Goal: Task Accomplishment & Management: Manage account settings

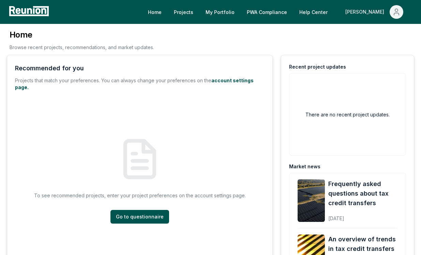
click at [374, 15] on div "[PERSON_NAME]" at bounding box center [366, 12] width 42 height 14
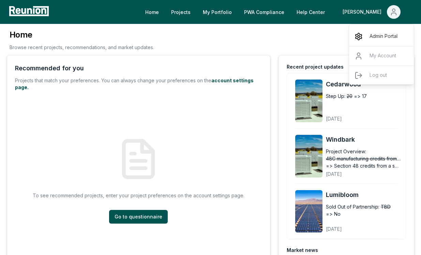
click at [375, 37] on p "Admin Portal" at bounding box center [384, 36] width 28 height 8
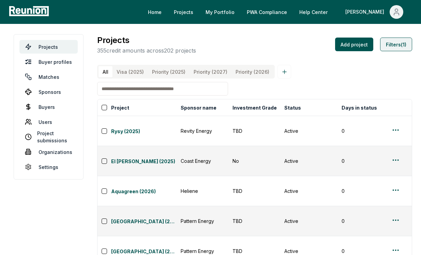
click at [389, 47] on button "Filters (1)" at bounding box center [396, 45] width 32 height 14
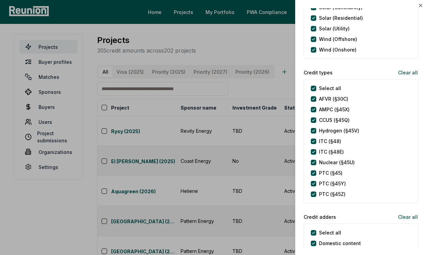
scroll to position [275, 0]
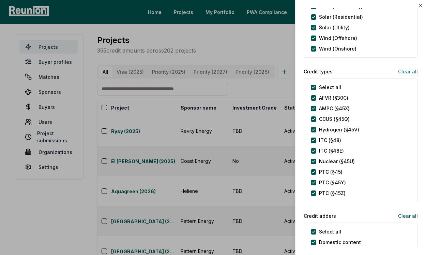
click at [394, 71] on button "Clear all" at bounding box center [405, 71] width 25 height 14
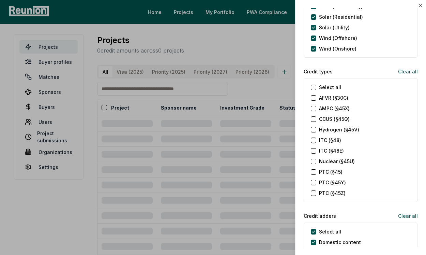
click at [329, 140] on label "ITC (§48)" at bounding box center [330, 139] width 22 height 7
click at [316, 140] on \(§48\) "ITC (§48)" at bounding box center [313, 139] width 5 height 5
click at [329, 150] on label "ITC (§48E)" at bounding box center [331, 150] width 25 height 7
click at [316, 150] on \(§48E\) "ITC (§48E)" at bounding box center [313, 150] width 5 height 5
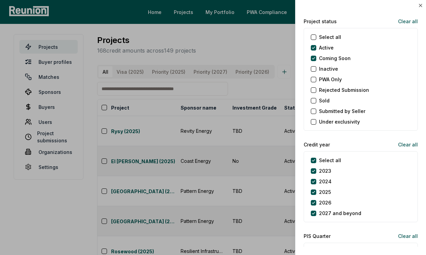
scroll to position [726, 0]
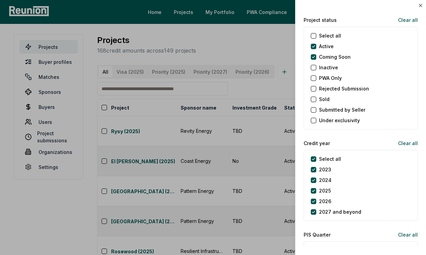
click at [327, 157] on label "Select all" at bounding box center [330, 158] width 22 height 7
click at [316, 157] on year "Select all" at bounding box center [313, 158] width 5 height 5
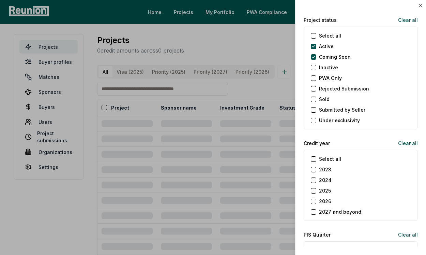
click at [329, 188] on label "2025" at bounding box center [325, 190] width 12 height 7
click at [316, 188] on button "2025" at bounding box center [313, 190] width 5 height 5
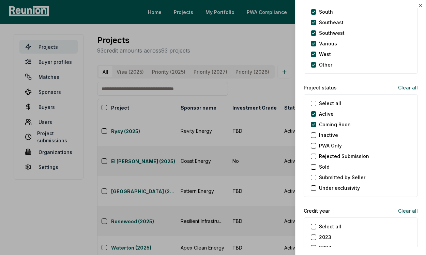
scroll to position [663, 0]
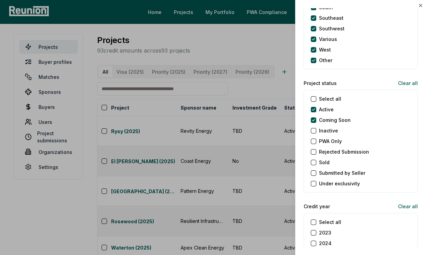
click at [325, 162] on label "Sold" at bounding box center [324, 162] width 11 height 7
click at [316, 162] on button "Sold" at bounding box center [313, 162] width 5 height 5
click at [328, 181] on label "Under exclusivity" at bounding box center [339, 183] width 41 height 7
click at [316, 181] on exclusivity "Under exclusivity" at bounding box center [313, 183] width 5 height 5
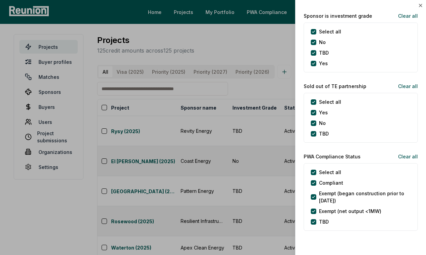
scroll to position [1521, 0]
click at [316, 64] on div "Yes" at bounding box center [319, 62] width 17 height 7
click at [313, 64] on button "Yes" at bounding box center [313, 62] width 5 height 5
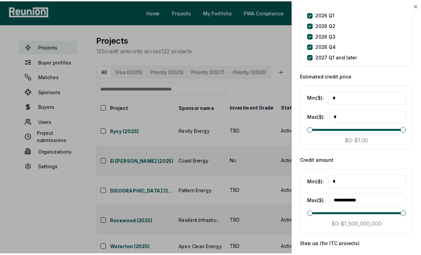
scroll to position [1113, 0]
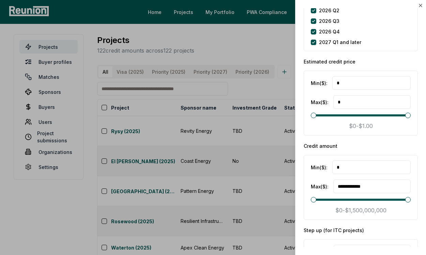
drag, startPoint x: 347, startPoint y: 170, endPoint x: 337, endPoint y: 166, distance: 10.8
click at [336, 167] on input "*" at bounding box center [371, 167] width 78 height 14
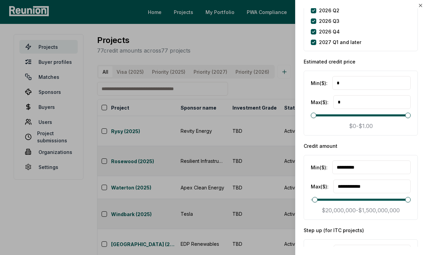
type input "**********"
drag, startPoint x: 386, startPoint y: 191, endPoint x: 330, endPoint y: 183, distance: 55.7
click at [330, 183] on div "**********" at bounding box center [361, 186] width 100 height 14
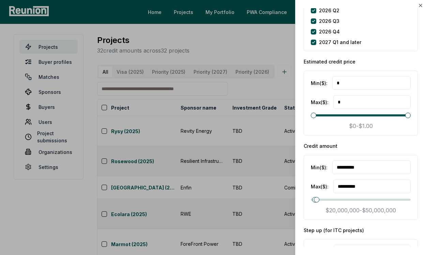
type input "**********"
click at [263, 83] on div at bounding box center [213, 127] width 426 height 255
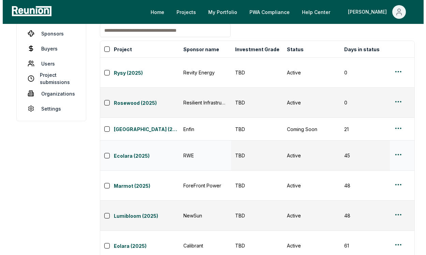
scroll to position [55, 0]
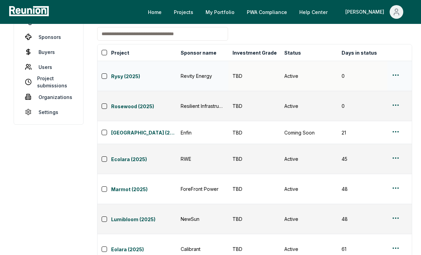
click at [396, 74] on html "Please visit us on your desktop We're working on making our marketplace mobile-…" at bounding box center [210, 163] width 421 height 436
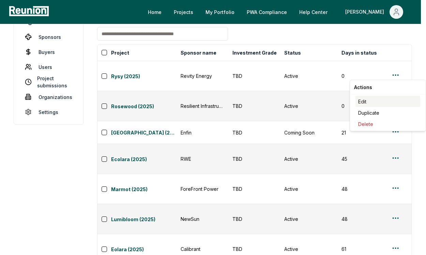
click at [375, 98] on div "Edit" at bounding box center [388, 101] width 65 height 11
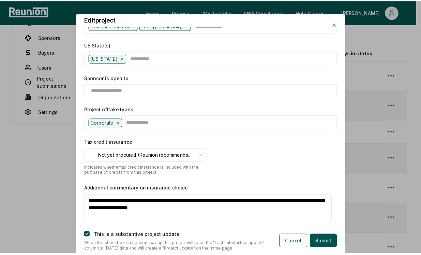
scroll to position [547, 0]
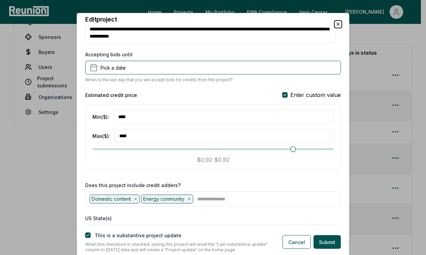
click at [340, 23] on icon "button" at bounding box center [337, 23] width 5 height 5
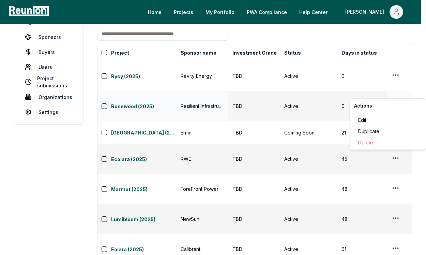
click at [392, 94] on html "Please visit us on your desktop We're working on making our marketplace mobile-…" at bounding box center [213, 163] width 426 height 436
click at [393, 40] on html "Please visit us on your desktop We're working on making our marketplace mobile-…" at bounding box center [213, 163] width 426 height 436
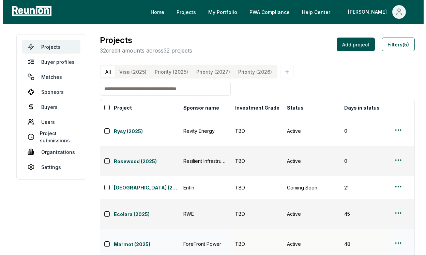
scroll to position [0, 0]
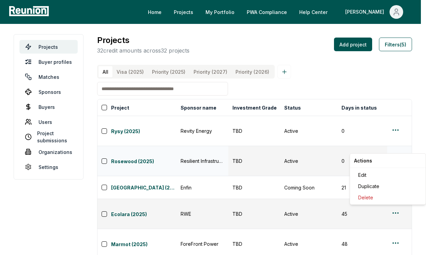
click at [394, 150] on html "Please visit us on your desktop We're working on making our marketplace mobile-…" at bounding box center [213, 218] width 426 height 436
click at [383, 173] on div "Edit" at bounding box center [388, 174] width 65 height 11
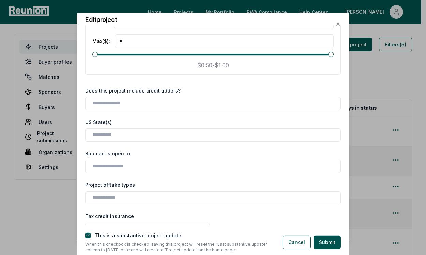
scroll to position [659, 0]
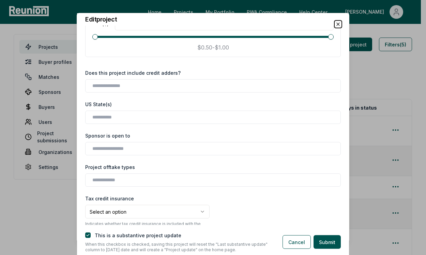
click at [338, 25] on icon "button" at bounding box center [337, 23] width 5 height 5
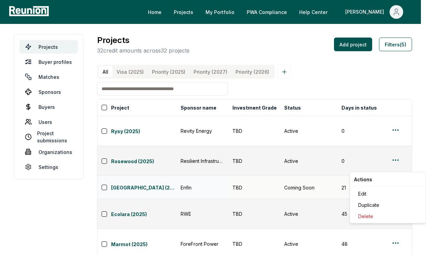
click at [397, 167] on html "Please visit us on your desktop We're working on making our marketplace mobile-…" at bounding box center [213, 218] width 426 height 436
click at [378, 196] on div "Edit" at bounding box center [388, 193] width 65 height 11
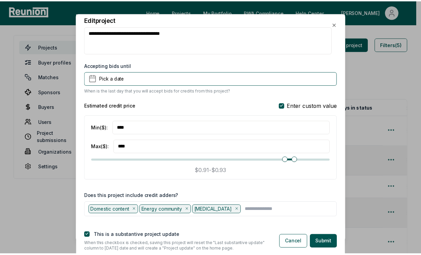
scroll to position [546, 0]
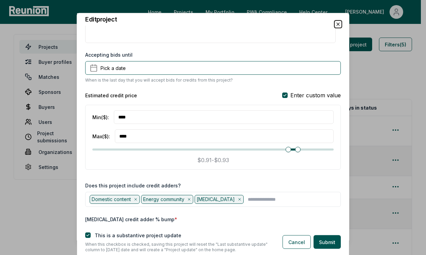
click at [337, 24] on icon "button" at bounding box center [337, 23] width 5 height 5
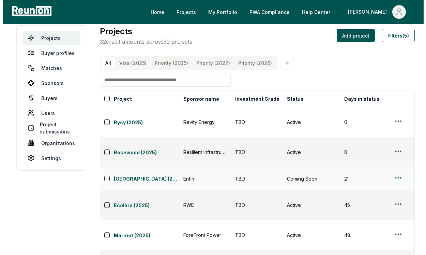
scroll to position [11, 0]
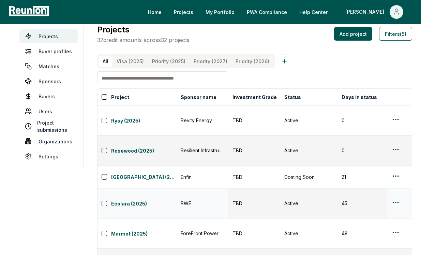
click at [395, 176] on html "Please visit us on your desktop We're working on making our marketplace mobile-…" at bounding box center [210, 207] width 421 height 436
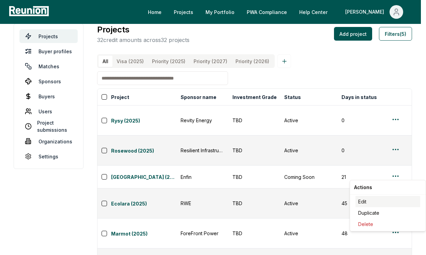
click at [391, 198] on div "Edit" at bounding box center [388, 201] width 65 height 11
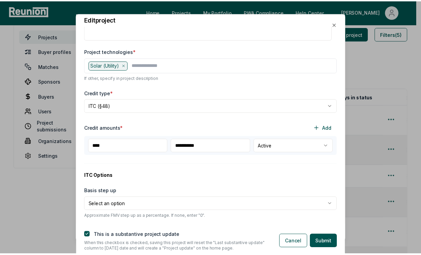
scroll to position [0, 0]
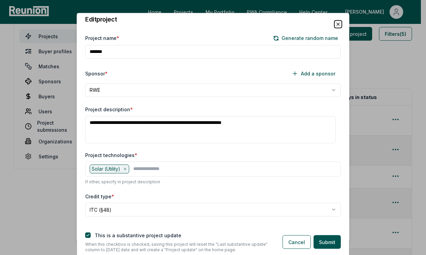
click at [339, 26] on icon "button" at bounding box center [337, 23] width 5 height 5
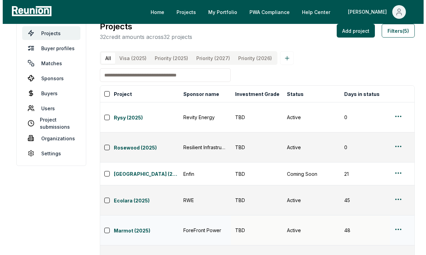
scroll to position [21, 0]
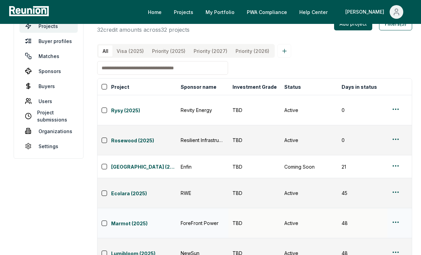
click at [396, 183] on html "Please visit us on your desktop We're working on making our marketplace mobile-…" at bounding box center [210, 197] width 421 height 436
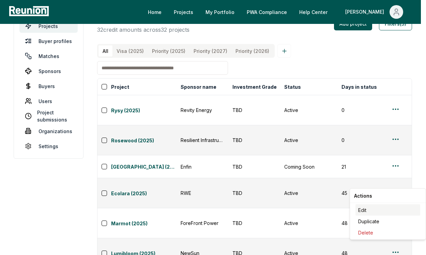
click at [379, 211] on div "Edit" at bounding box center [388, 209] width 65 height 11
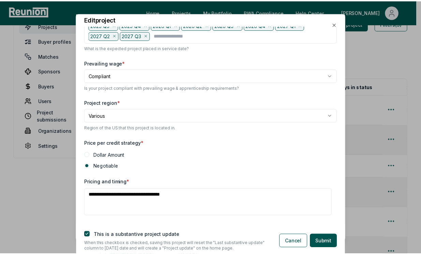
scroll to position [563, 0]
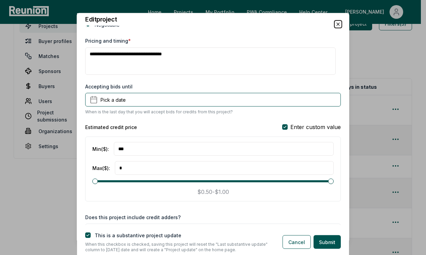
click at [338, 26] on icon "button" at bounding box center [337, 23] width 5 height 5
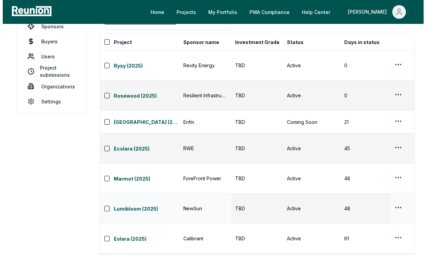
scroll to position [65, 0]
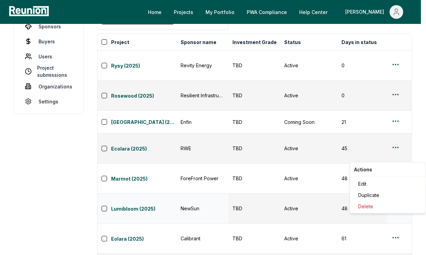
click at [396, 157] on html "Please visit us on your desktop We're working on making our marketplace mobile-…" at bounding box center [213, 153] width 426 height 436
click at [387, 185] on div "Edit" at bounding box center [388, 183] width 65 height 11
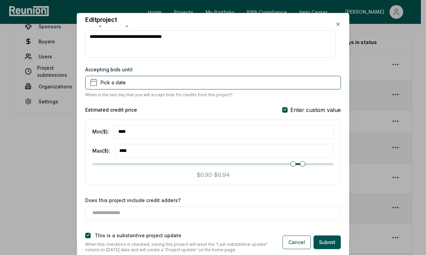
scroll to position [630, 0]
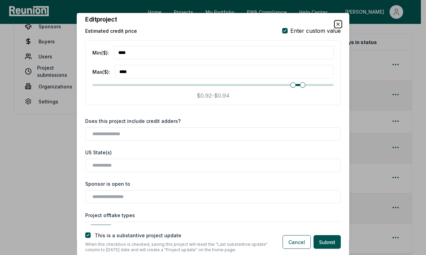
click at [340, 24] on icon "button" at bounding box center [337, 23] width 5 height 5
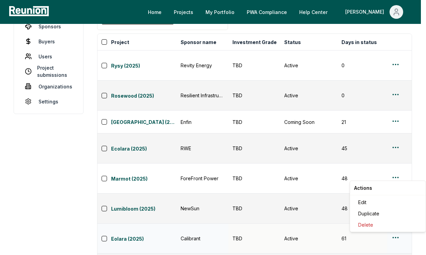
click at [396, 176] on html "Please visit us on your desktop We're working on making our marketplace mobile-…" at bounding box center [213, 153] width 426 height 436
click at [387, 204] on div "Edit" at bounding box center [388, 201] width 65 height 11
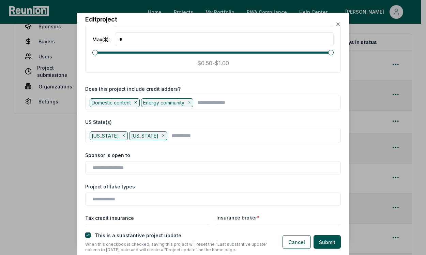
scroll to position [646, 0]
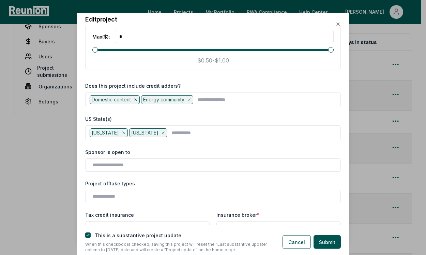
click at [337, 27] on div "**********" at bounding box center [213, 125] width 272 height 199
click at [338, 25] on icon "button" at bounding box center [337, 23] width 5 height 5
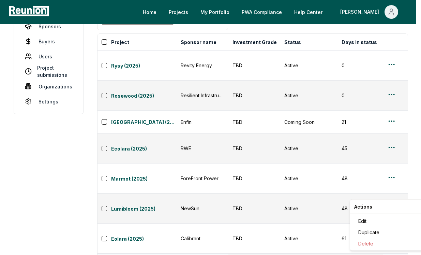
click at [396, 194] on html "Please visit us on your desktop We're working on making our marketplace mobile-…" at bounding box center [210, 153] width 421 height 436
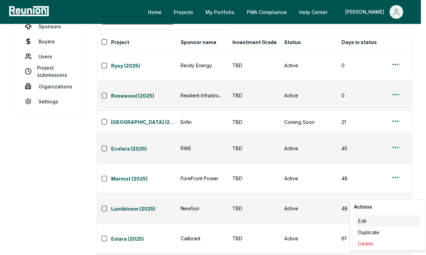
click at [394, 222] on div "Edit" at bounding box center [388, 220] width 65 height 11
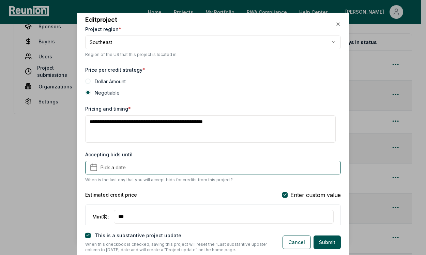
scroll to position [588, 0]
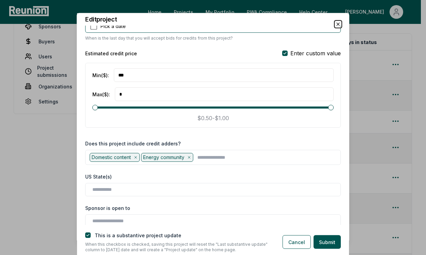
click at [339, 22] on icon "button" at bounding box center [337, 23] width 5 height 5
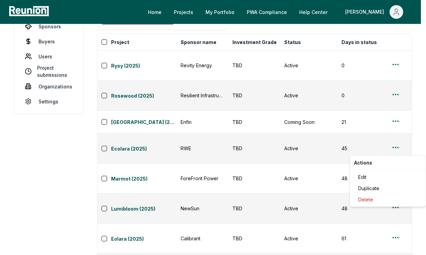
click at [394, 213] on html "Please visit us on your desktop We're working on making our marketplace mobile-…" at bounding box center [213, 153] width 426 height 436
click at [382, 174] on div "Edit" at bounding box center [388, 176] width 65 height 11
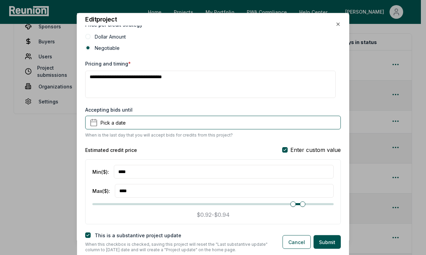
scroll to position [551, 0]
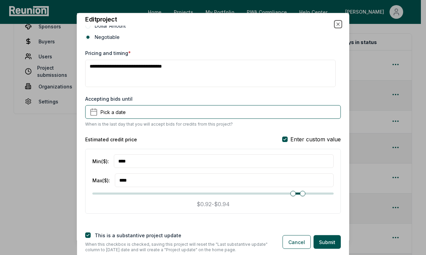
click at [337, 26] on icon "button" at bounding box center [337, 23] width 5 height 5
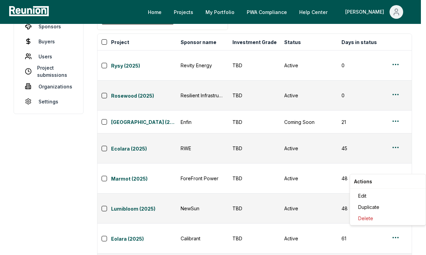
click at [394, 228] on html "Please visit us on your desktop We're working on making our marketplace mobile-…" at bounding box center [213, 153] width 426 height 436
click at [379, 198] on div "Edit" at bounding box center [388, 195] width 65 height 11
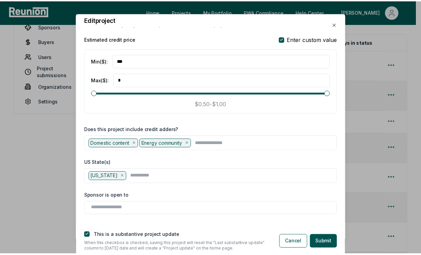
scroll to position [605, 0]
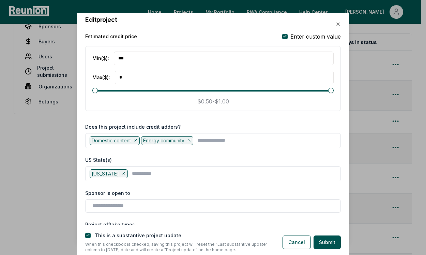
click at [341, 25] on div "Edit project" at bounding box center [213, 19] width 272 height 13
click at [340, 25] on icon "button" at bounding box center [337, 23] width 5 height 5
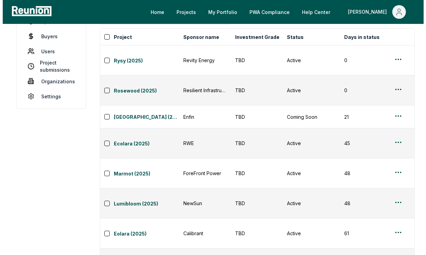
scroll to position [78, 0]
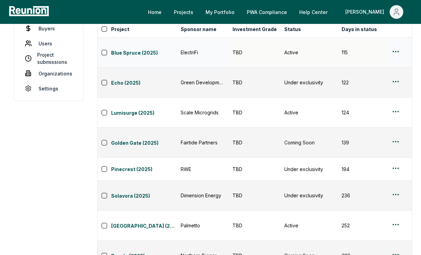
click at [397, 51] on html "Please visit us on your desktop We're working on making our marketplace mobile-…" at bounding box center [210, 140] width 421 height 436
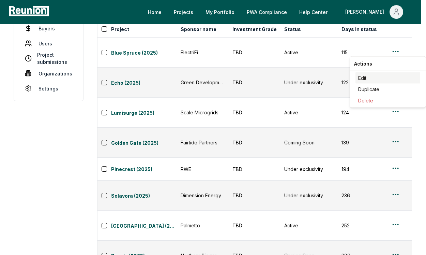
click at [378, 80] on div "Edit" at bounding box center [388, 77] width 65 height 11
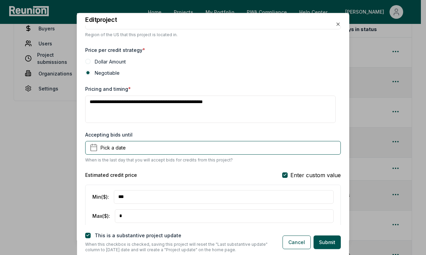
scroll to position [469, 0]
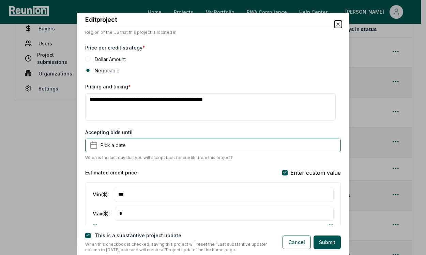
click at [335, 22] on icon "button" at bounding box center [337, 23] width 5 height 5
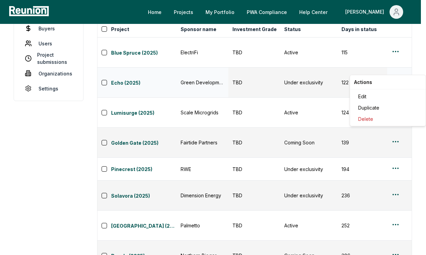
click at [394, 69] on html "Please visit us on your desktop We're working on making our marketplace mobile-…" at bounding box center [213, 140] width 426 height 436
click at [372, 95] on div "Edit" at bounding box center [388, 96] width 65 height 11
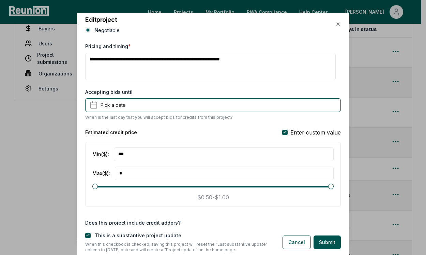
scroll to position [532, 0]
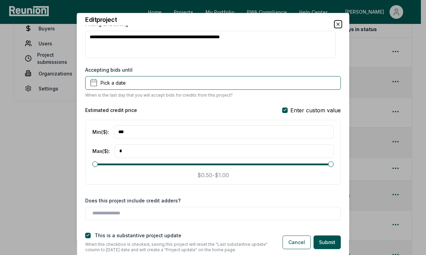
click at [340, 24] on icon "button" at bounding box center [337, 23] width 5 height 5
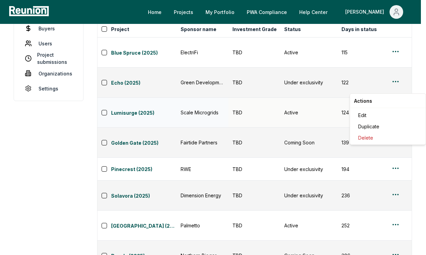
click at [395, 89] on html "Please visit us on your desktop We're working on making our marketplace mobile-…" at bounding box center [213, 140] width 426 height 436
click at [387, 114] on div "Edit" at bounding box center [388, 114] width 65 height 11
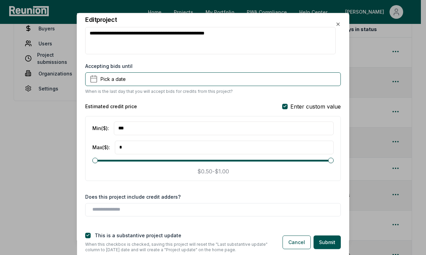
scroll to position [569, 0]
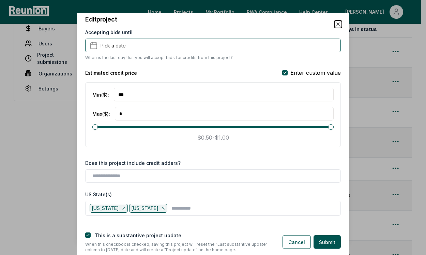
click at [336, 26] on icon "button" at bounding box center [337, 23] width 5 height 5
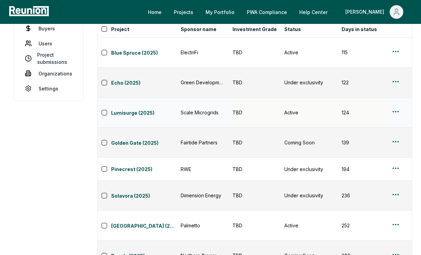
click at [395, 88] on html "Please visit us on your desktop We're working on making our marketplace mobile-…" at bounding box center [210, 140] width 421 height 436
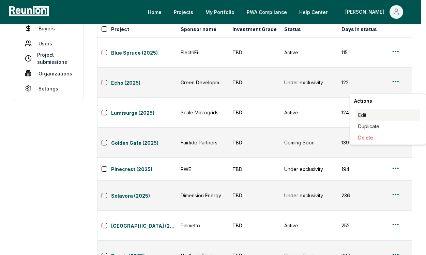
click at [375, 115] on div "Edit" at bounding box center [388, 114] width 65 height 11
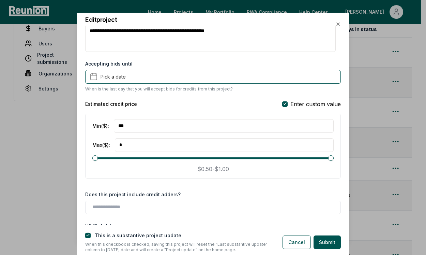
scroll to position [547, 0]
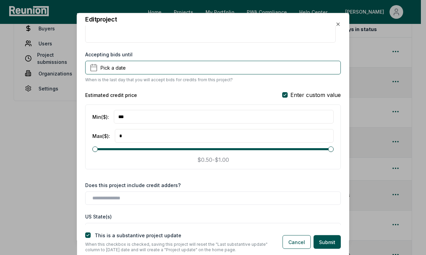
click at [339, 28] on div "**********" at bounding box center [213, 125] width 272 height 199
click at [339, 25] on icon "button" at bounding box center [337, 23] width 5 height 5
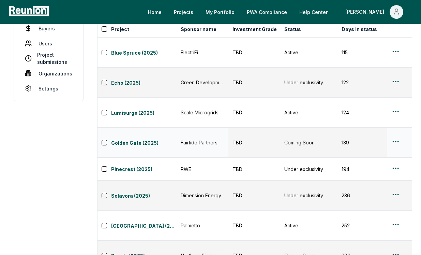
click at [398, 109] on html "Please visit us on your desktop We're working on making our marketplace mobile-…" at bounding box center [210, 140] width 421 height 436
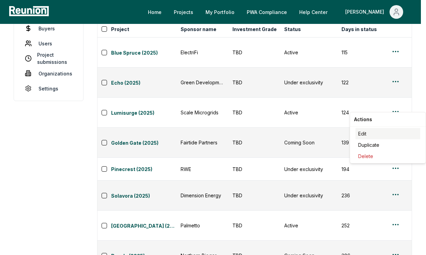
click at [372, 134] on div "Edit" at bounding box center [388, 133] width 65 height 11
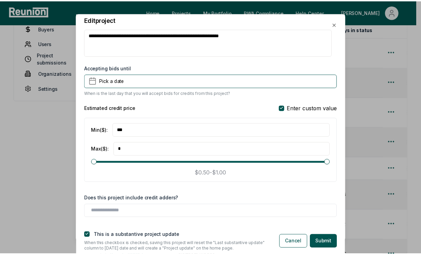
scroll to position [534, 0]
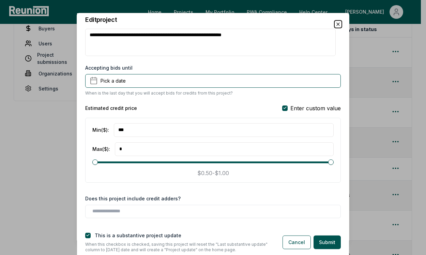
click at [340, 23] on icon "button" at bounding box center [337, 23] width 5 height 5
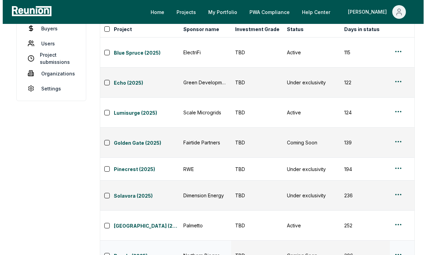
scroll to position [0, 0]
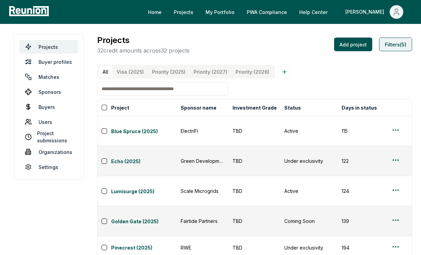
click at [397, 44] on button "Filters (5)" at bounding box center [395, 45] width 33 height 14
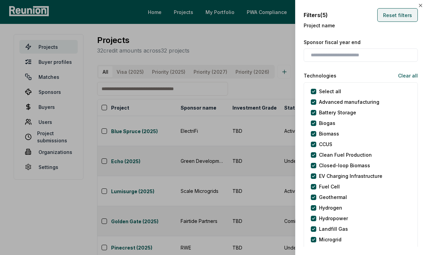
click at [381, 14] on button "Reset filters" at bounding box center [397, 15] width 41 height 14
type input "*"
type input "**********"
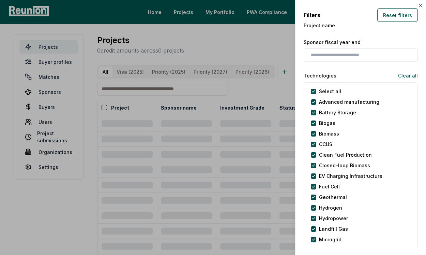
click at [416, 8] on div "Filters Reset filters Project name Sponsor fiscal year end Technologies Clear a…" at bounding box center [360, 127] width 131 height 255
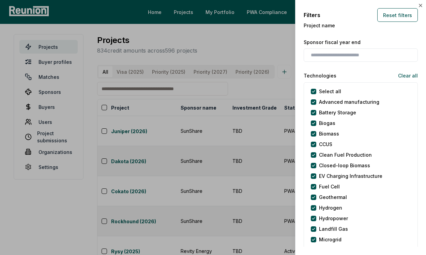
click at [417, 7] on div "Filters Reset filters Project name Sponsor fiscal year end Technologies Clear a…" at bounding box center [360, 127] width 131 height 255
click at [418, 6] on icon "button" at bounding box center [420, 5] width 5 height 5
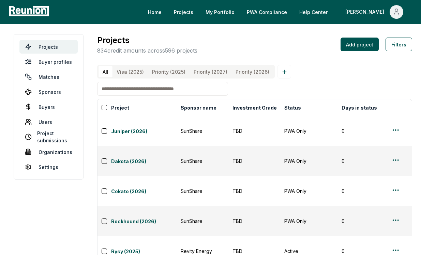
click at [189, 91] on input at bounding box center [162, 89] width 131 height 14
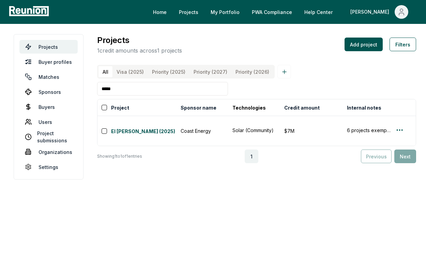
scroll to position [0, 216]
type input "*****"
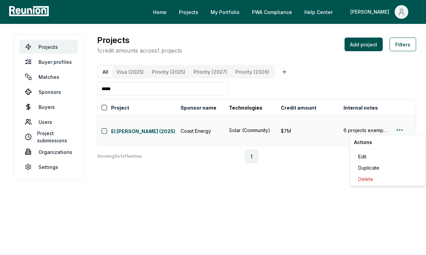
click at [399, 128] on html "Please visit us on your desktop We're working on making our marketplace mobile-…" at bounding box center [213, 127] width 426 height 255
click at [389, 153] on div "Edit" at bounding box center [388, 156] width 65 height 11
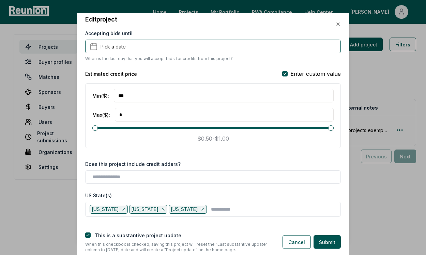
scroll to position [569, 0]
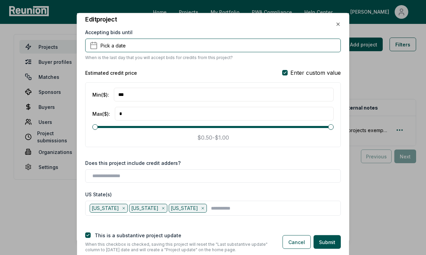
click at [148, 94] on input "***" at bounding box center [224, 95] width 220 height 14
type input "**"
drag, startPoint x: 129, startPoint y: 96, endPoint x: 109, endPoint y: 92, distance: 19.8
click at [109, 92] on div "Min ($) : **" at bounding box center [212, 95] width 241 height 14
type input "*"
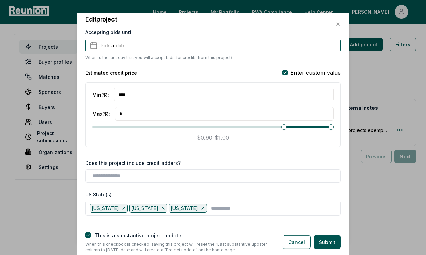
type input "****"
click at [133, 111] on input "*" at bounding box center [224, 114] width 219 height 14
click at [169, 115] on input "Max ($) :" at bounding box center [224, 114] width 219 height 14
type input "****"
click at [157, 233] on label "This is a substantive project update" at bounding box center [138, 235] width 87 height 6
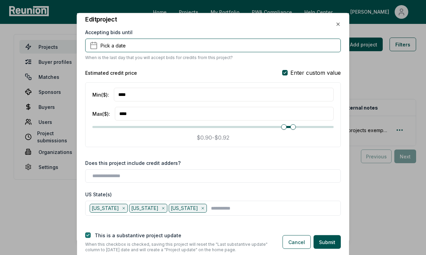
click at [90, 235] on button "button" at bounding box center [87, 234] width 5 height 5
click at [325, 243] on button "Submit" at bounding box center [327, 242] width 27 height 14
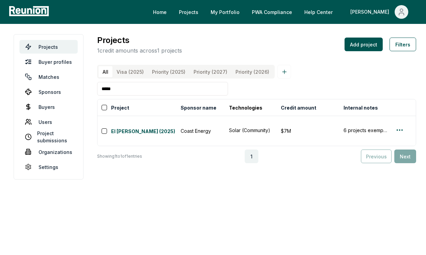
drag, startPoint x: 146, startPoint y: 88, endPoint x: 81, endPoint y: 85, distance: 65.2
click at [81, 85] on main "Projects Buyer profiles Matches Sponsors Buyers Users Project submissions Organ…" at bounding box center [213, 107] width 426 height 166
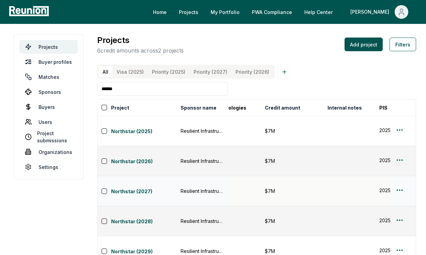
scroll to position [0, 240]
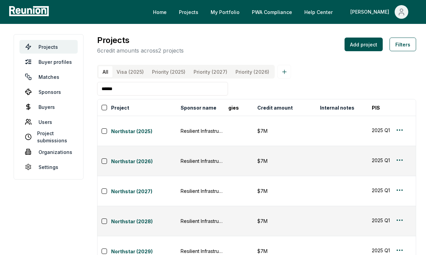
type input "******"
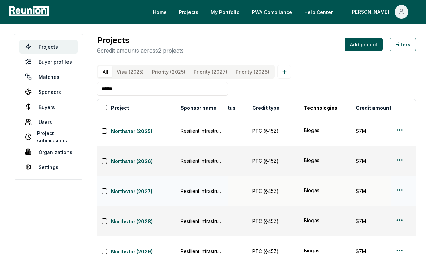
scroll to position [0, 135]
